Goal: Complete application form: Complete application form

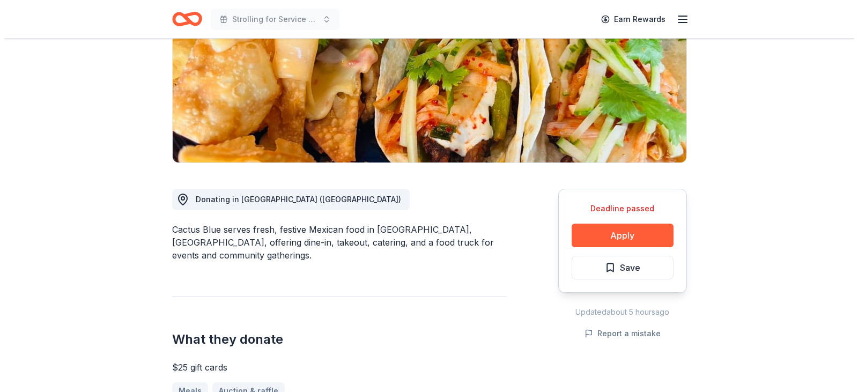
scroll to position [167, 0]
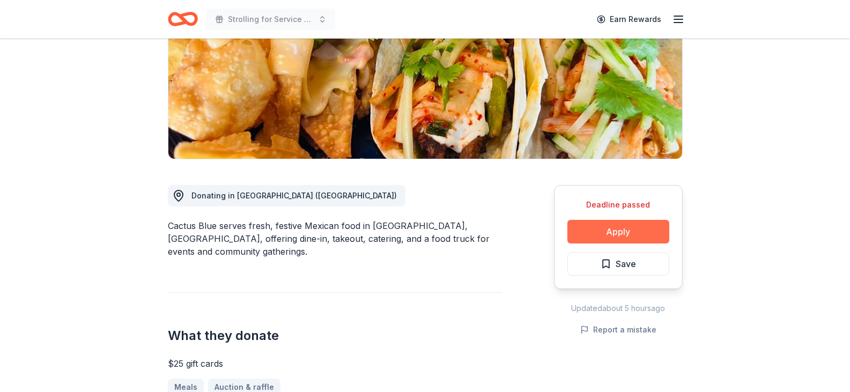
click at [635, 224] on button "Apply" at bounding box center [619, 232] width 102 height 24
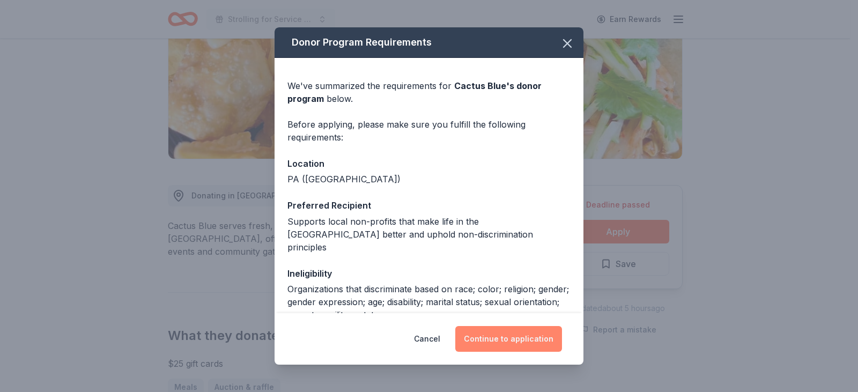
click at [518, 330] on button "Continue to application" at bounding box center [508, 339] width 107 height 26
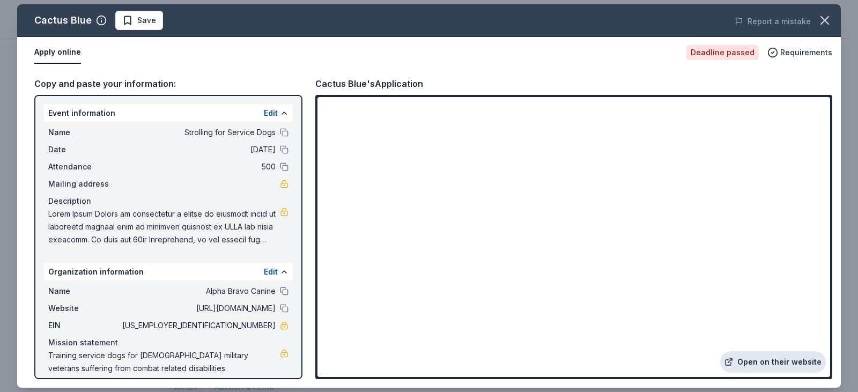
click at [765, 358] on link "Open on their website" at bounding box center [773, 361] width 106 height 21
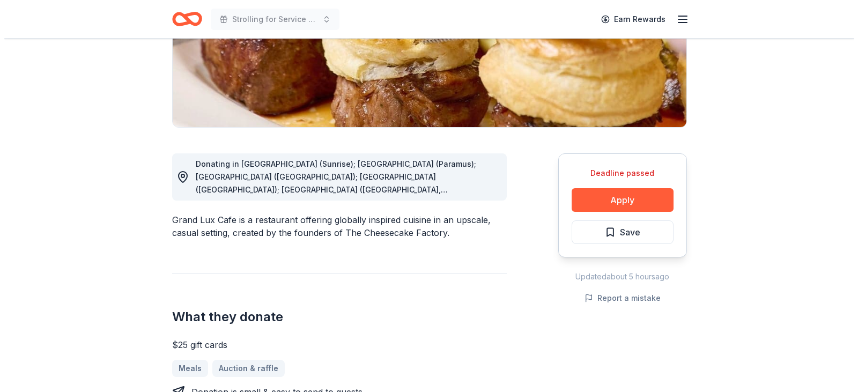
scroll to position [204, 0]
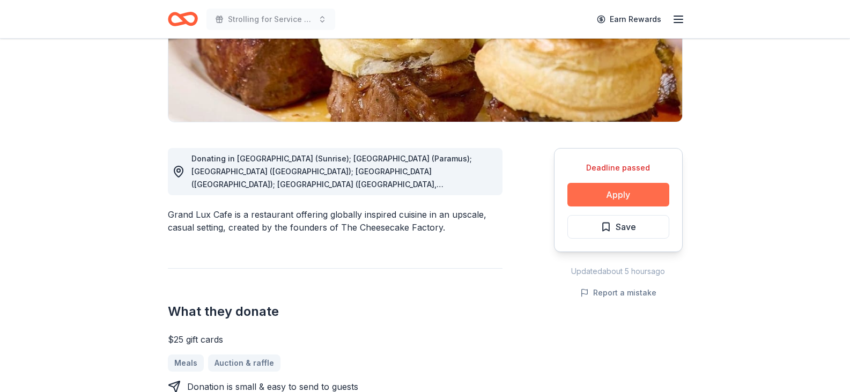
click at [613, 189] on button "Apply" at bounding box center [619, 195] width 102 height 24
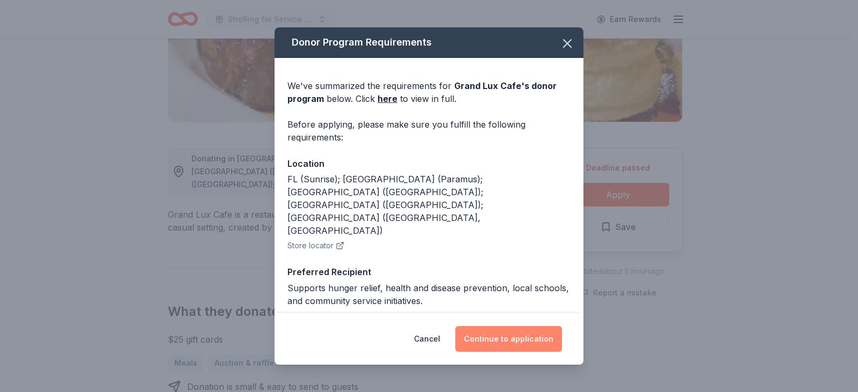
click at [515, 337] on button "Continue to application" at bounding box center [508, 339] width 107 height 26
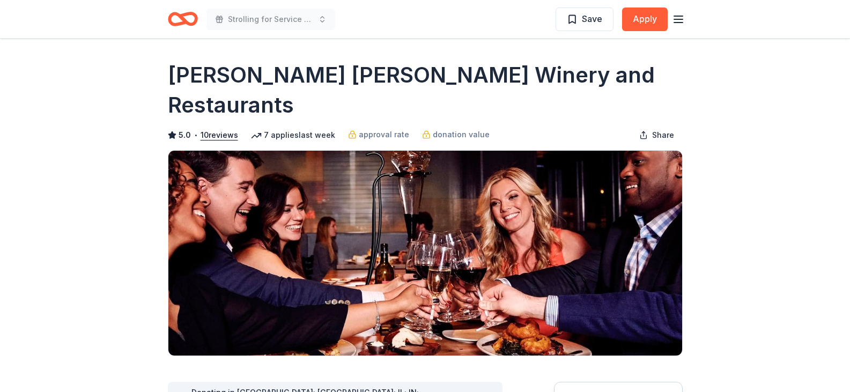
click at [175, 13] on icon "Home" at bounding box center [178, 18] width 17 height 11
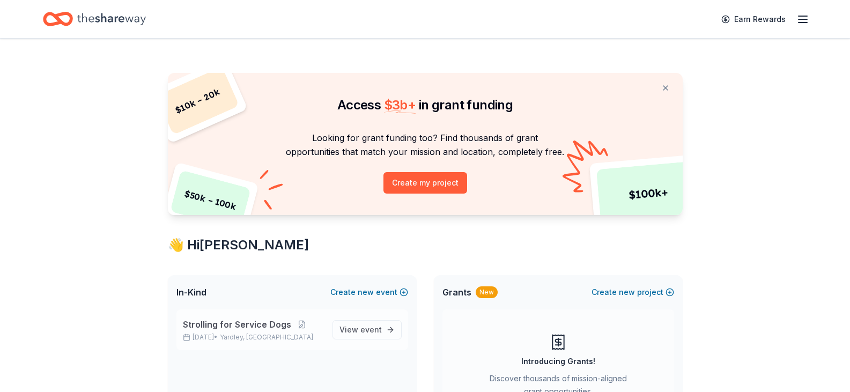
click at [229, 320] on span "Strolling for Service Dogs" at bounding box center [237, 324] width 108 height 13
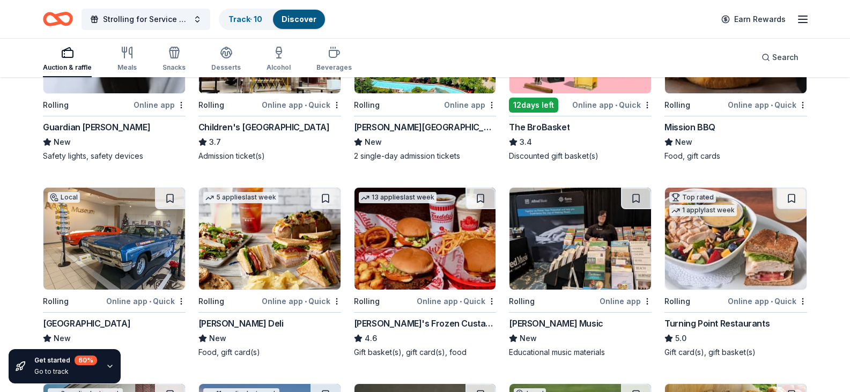
scroll to position [820, 0]
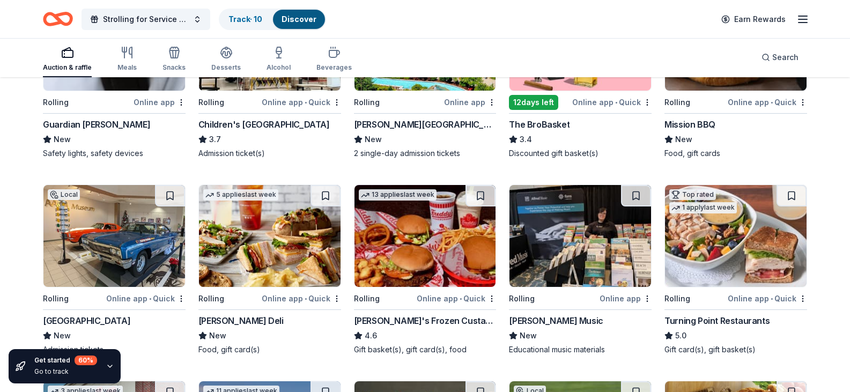
click at [115, 91] on img at bounding box center [114, 40] width 142 height 102
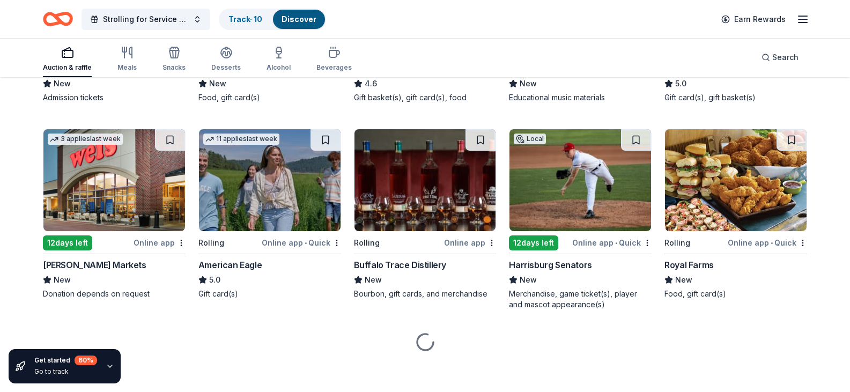
scroll to position [1088, 0]
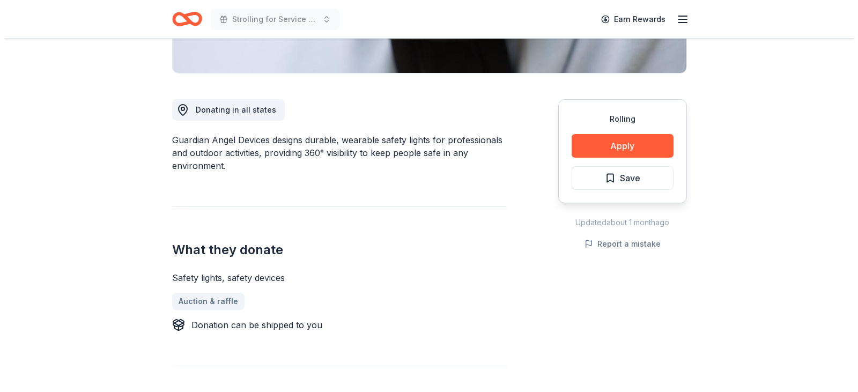
scroll to position [255, 0]
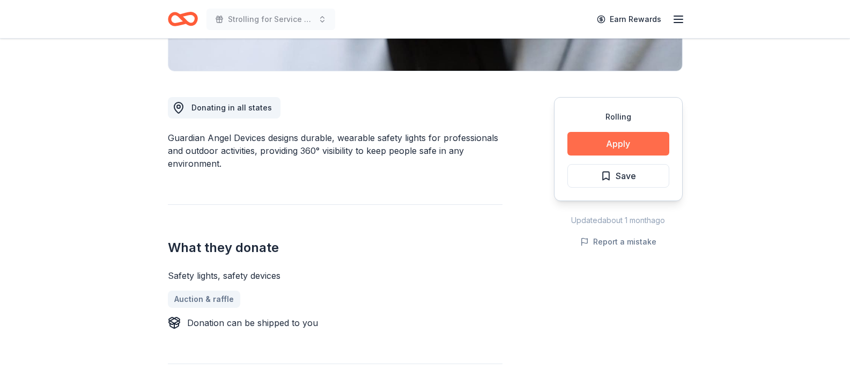
click at [612, 143] on button "Apply" at bounding box center [619, 144] width 102 height 24
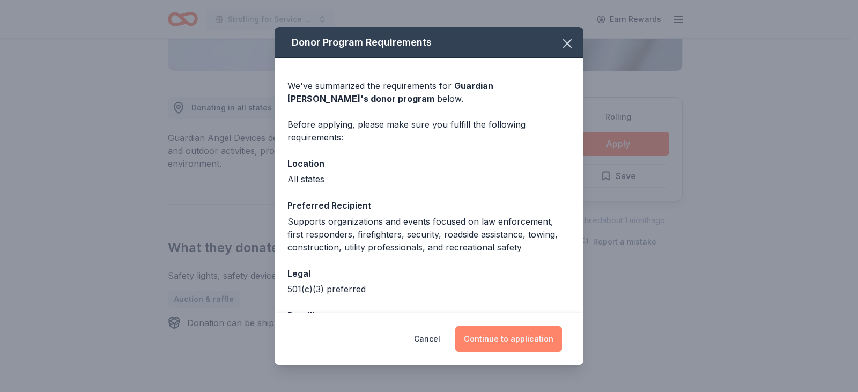
click at [522, 340] on button "Continue to application" at bounding box center [508, 339] width 107 height 26
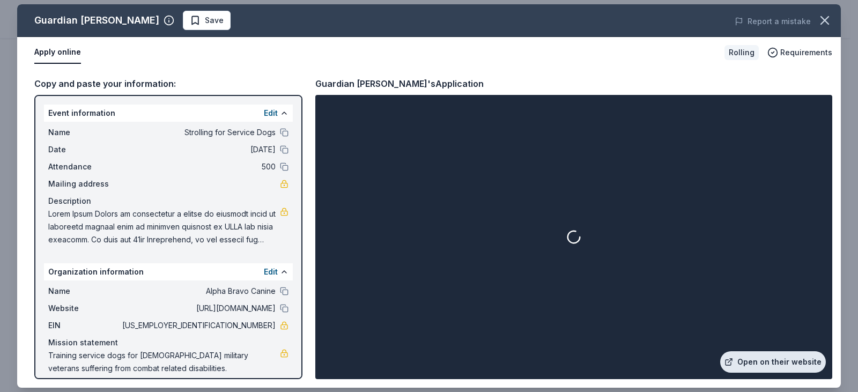
click at [783, 352] on link "Open on their website" at bounding box center [773, 361] width 106 height 21
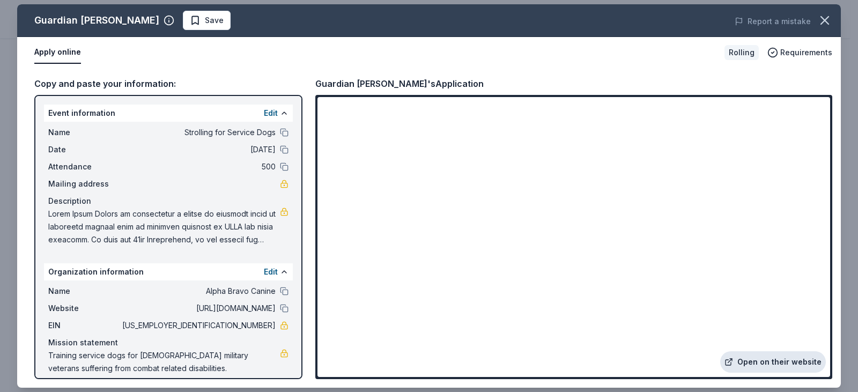
click at [763, 358] on link "Open on their website" at bounding box center [773, 361] width 106 height 21
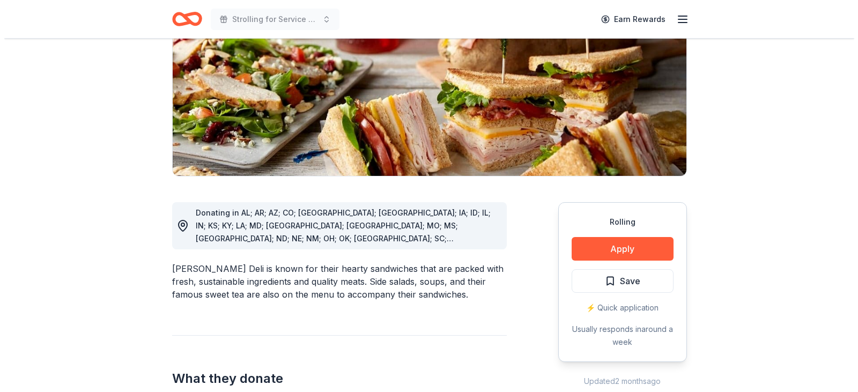
scroll to position [288, 0]
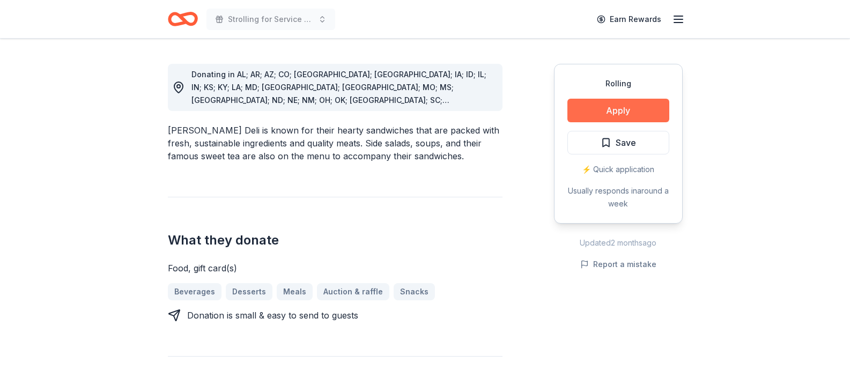
click at [620, 106] on button "Apply" at bounding box center [619, 111] width 102 height 24
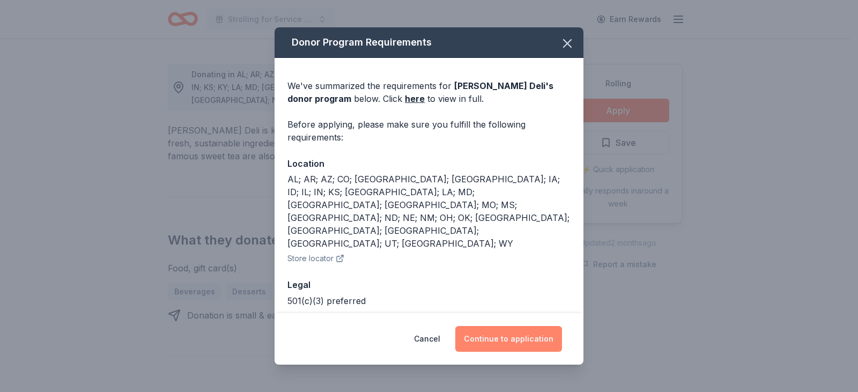
click at [521, 326] on button "Continue to application" at bounding box center [508, 339] width 107 height 26
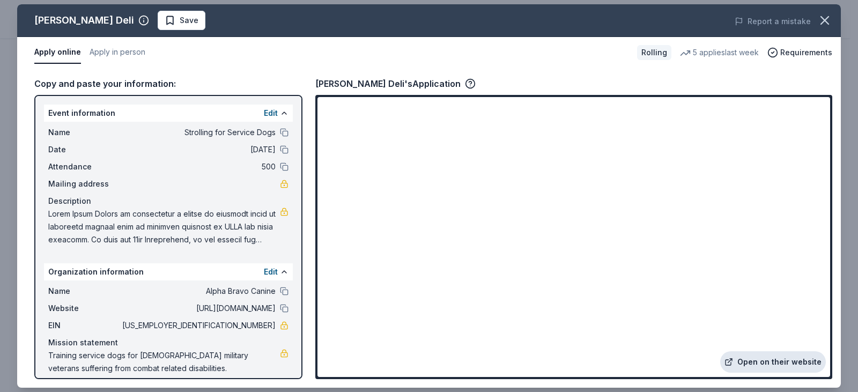
click at [788, 364] on link "Open on their website" at bounding box center [773, 361] width 106 height 21
